Goal: Check status: Check status

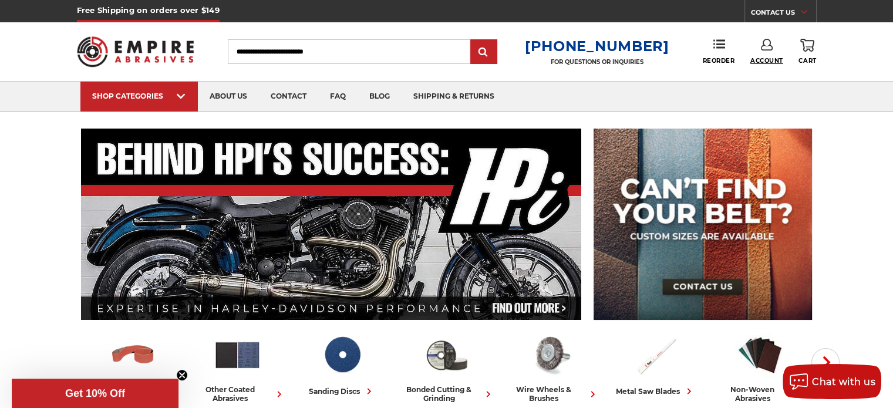
click at [762, 57] on span "Account" at bounding box center [766, 61] width 33 height 8
click at [763, 75] on link "Account" at bounding box center [767, 76] width 84 height 22
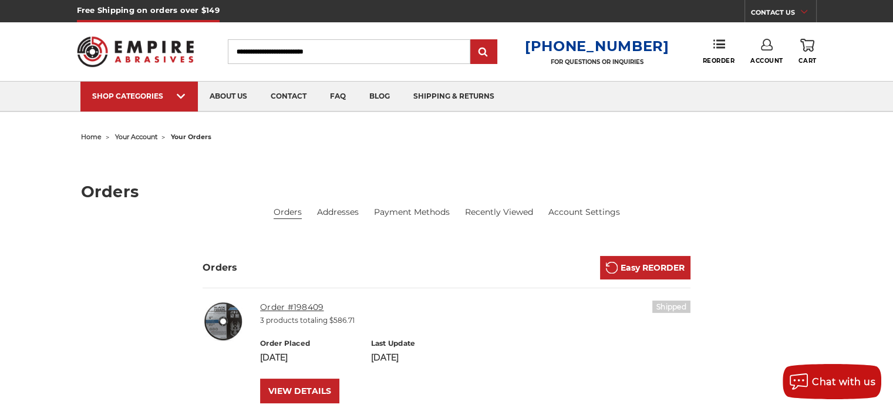
click at [295, 304] on link "Order #198409" at bounding box center [291, 307] width 63 height 11
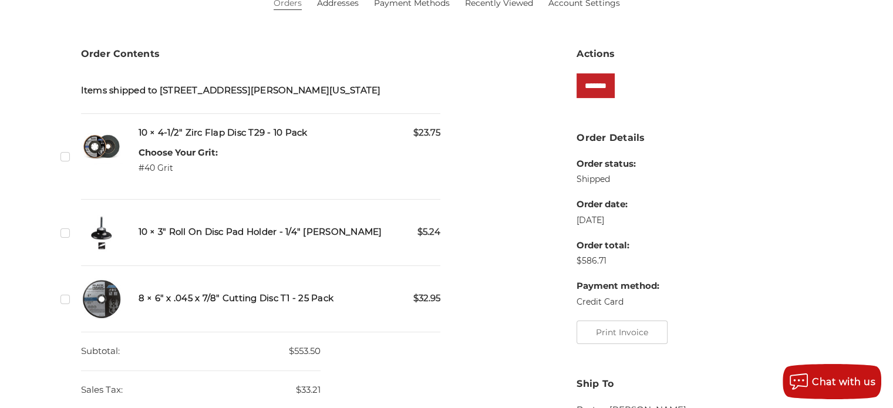
scroll to position [235, 0]
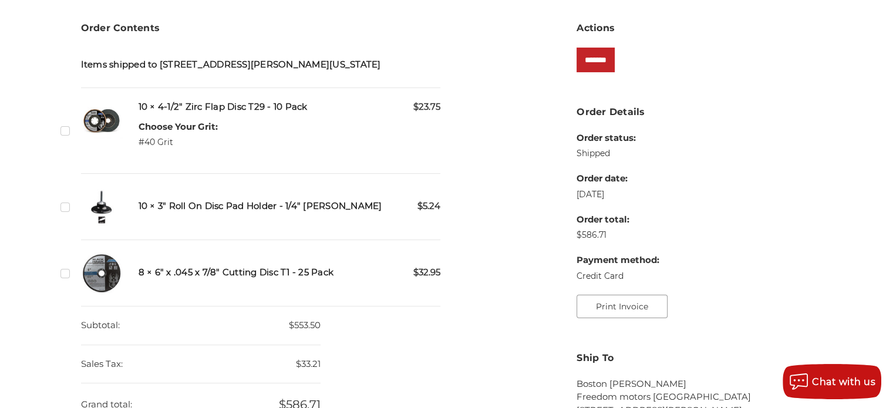
click at [605, 312] on button "Print Invoice" at bounding box center [622, 306] width 91 height 23
